Goal: Information Seeking & Learning: Find specific fact

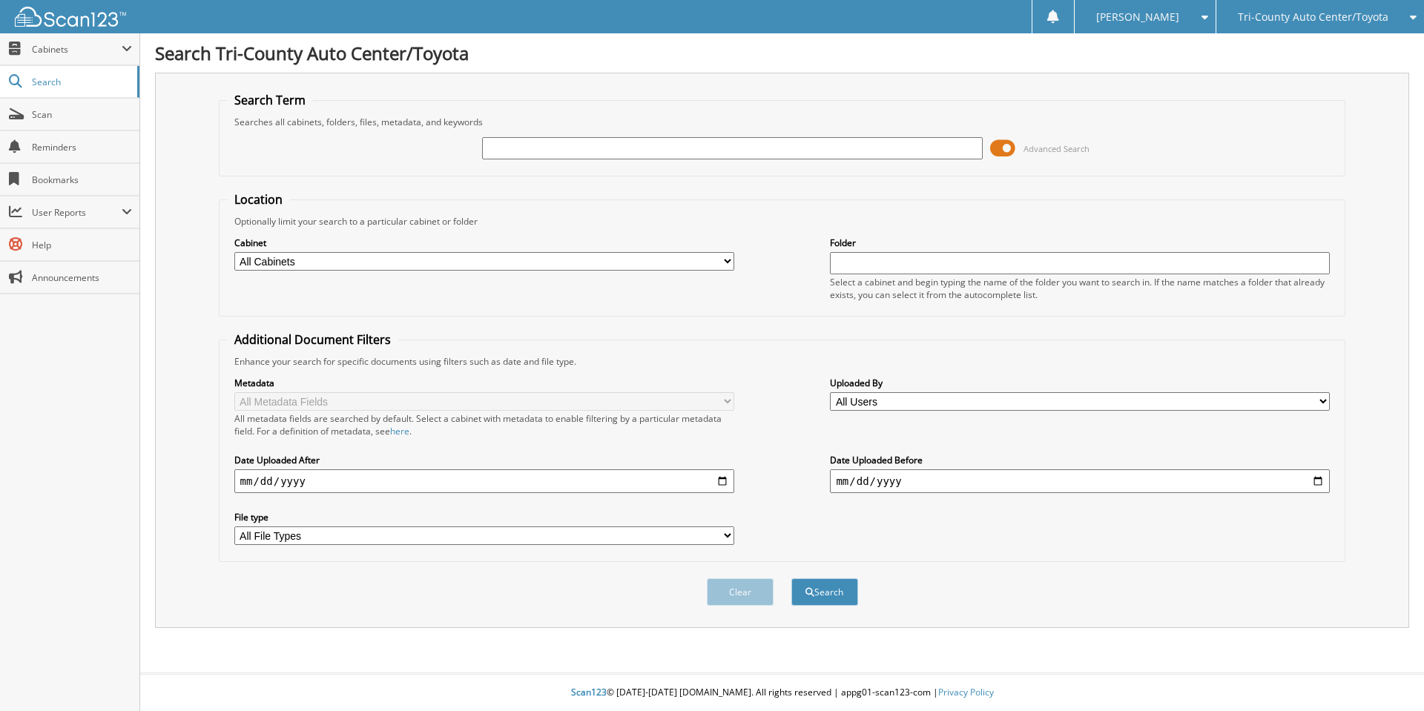
click at [518, 149] on input "text" at bounding box center [732, 148] width 500 height 22
type input "nong"
click at [791, 578] on button "Search" at bounding box center [824, 591] width 67 height 27
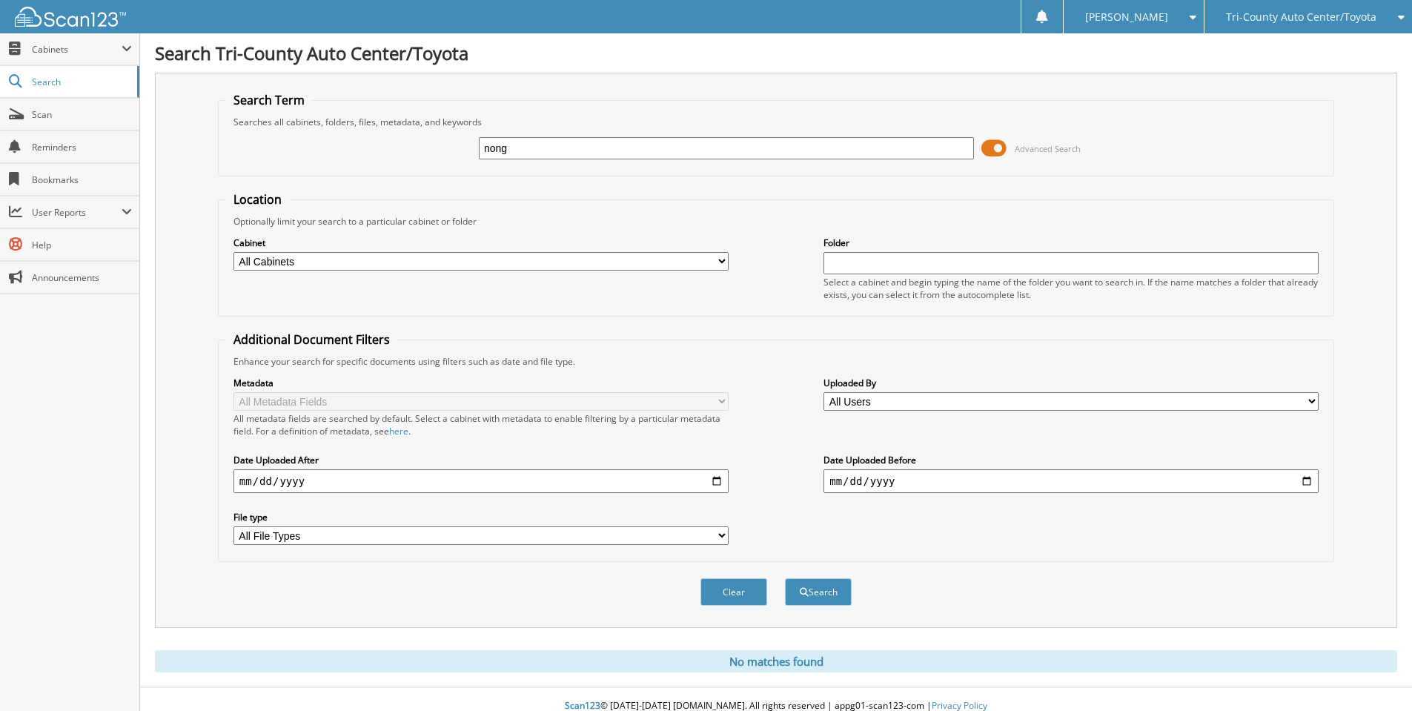
click at [535, 154] on input "nong" at bounding box center [726, 148] width 495 height 22
type input "sp338359"
click at [785, 578] on button "Search" at bounding box center [818, 591] width 67 height 27
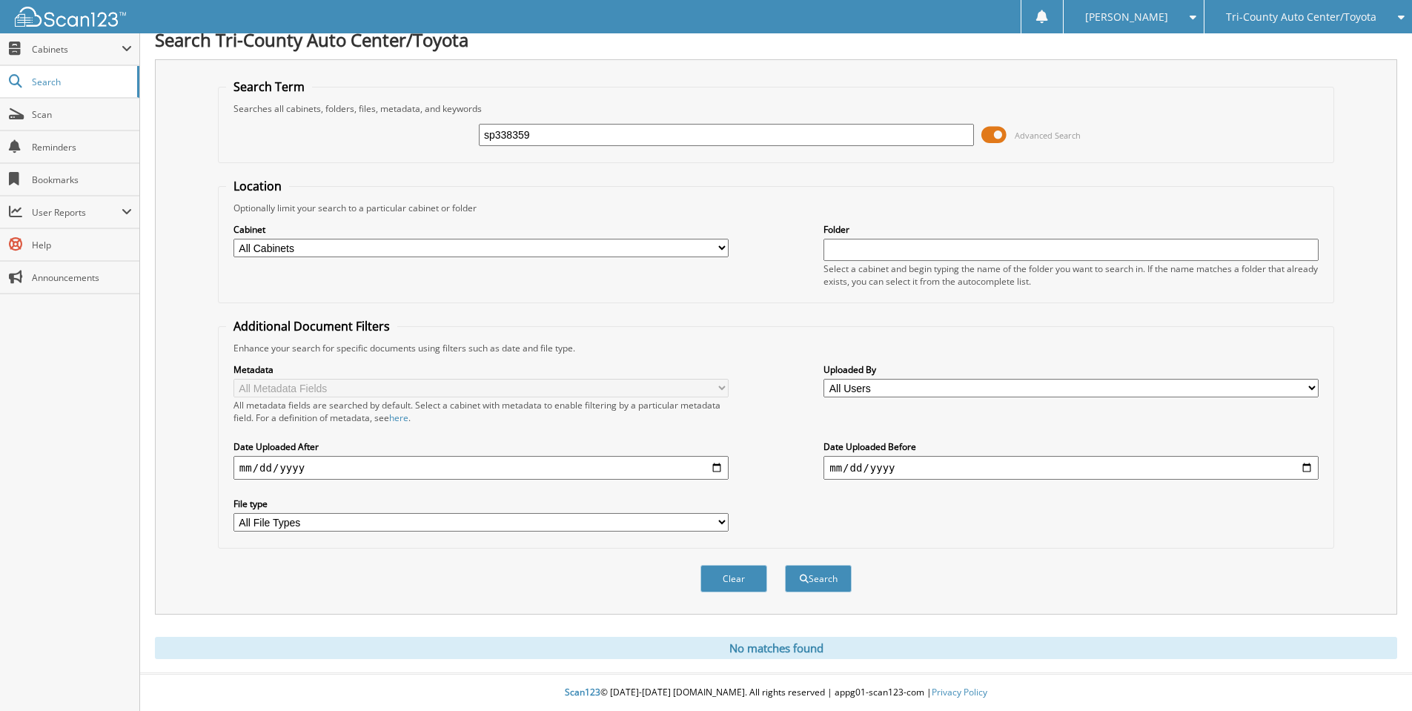
click at [901, 140] on input "sp338359" at bounding box center [726, 135] width 495 height 22
click at [785, 565] on button "Search" at bounding box center [818, 578] width 67 height 27
